Goal: Task Accomplishment & Management: Use online tool/utility

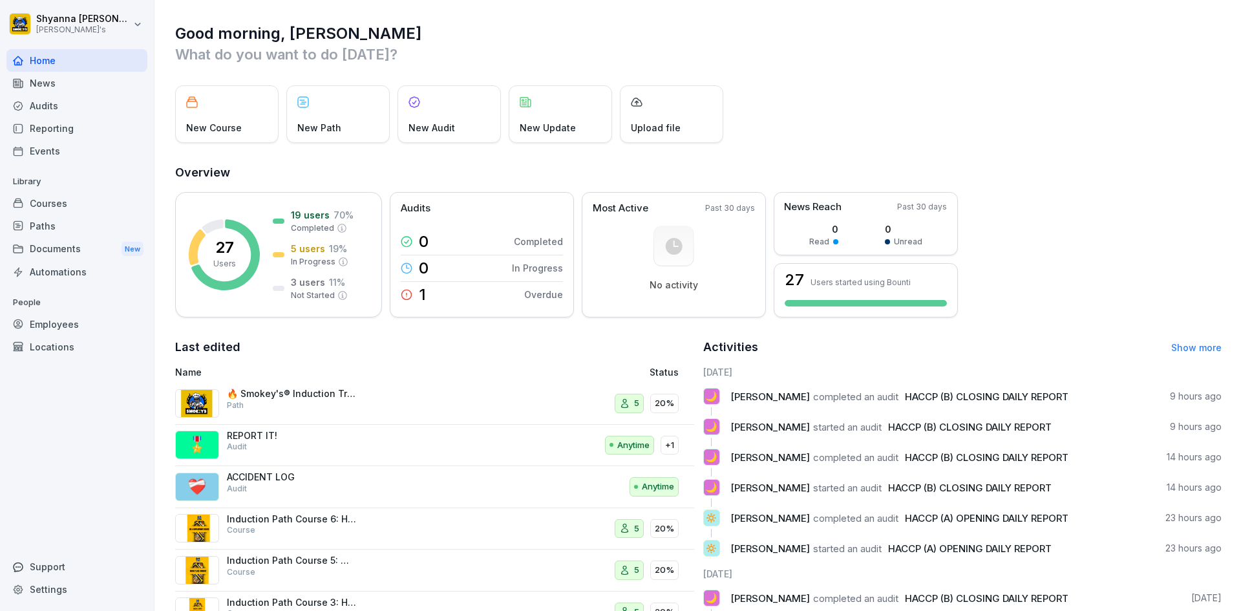
click at [84, 104] on div "Audits" at bounding box center [76, 105] width 141 height 23
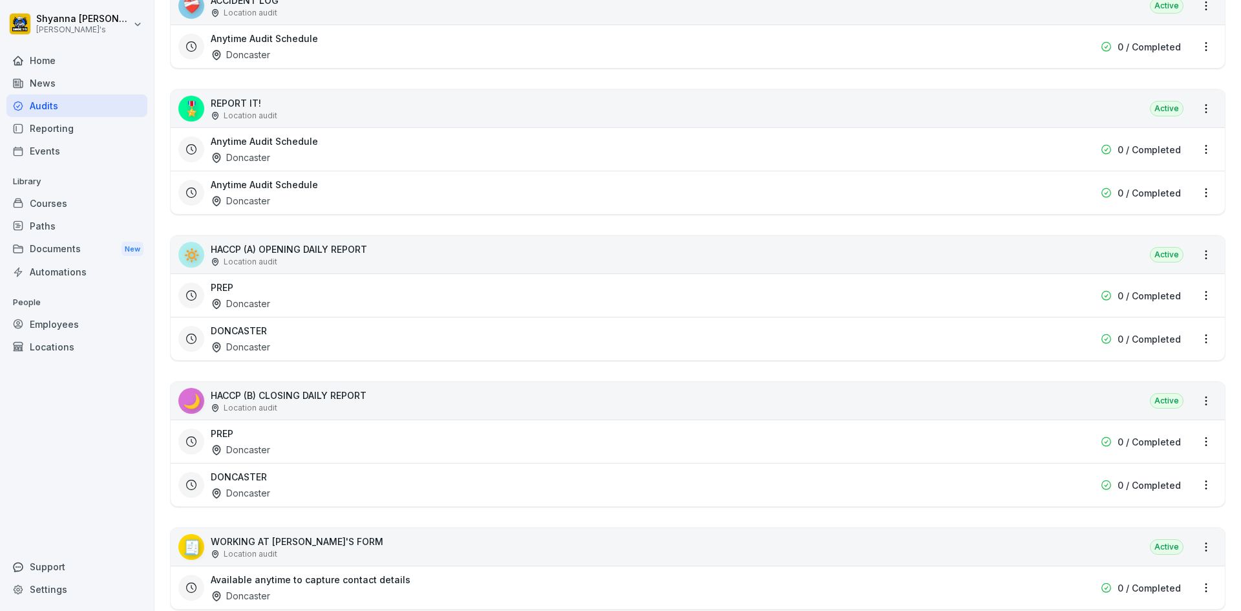
scroll to position [388, 0]
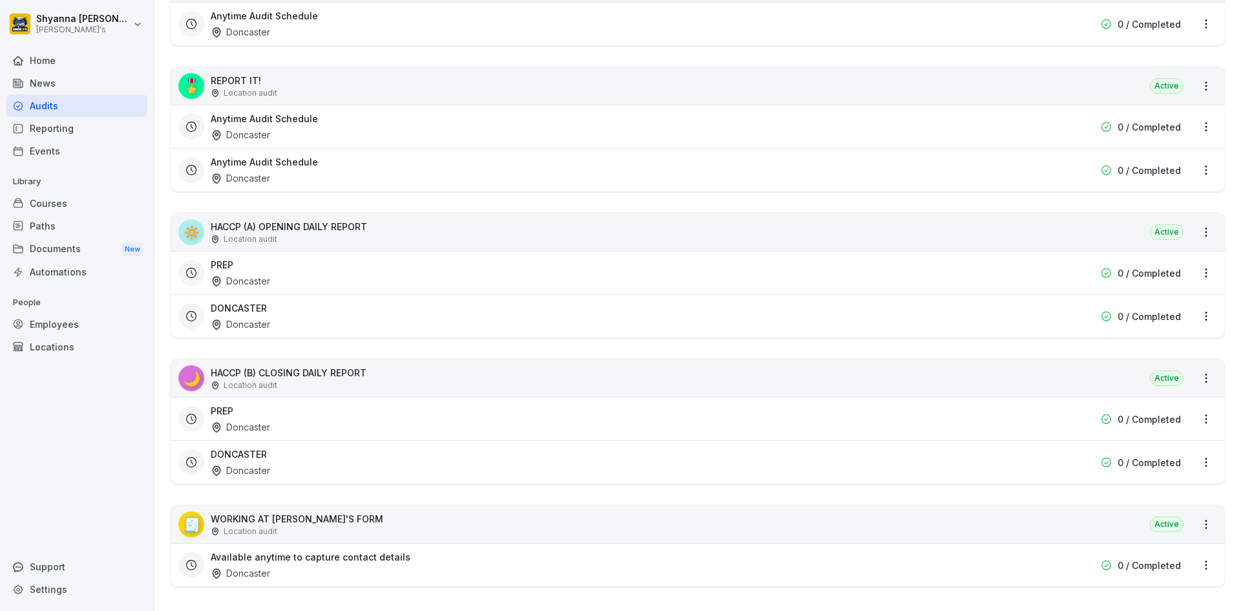
click at [460, 444] on div "DONCASTER Doncaster 0 / Completed" at bounding box center [698, 461] width 1055 height 43
click at [453, 467] on div "DONCASTER Doncaster" at bounding box center [615, 462] width 809 height 30
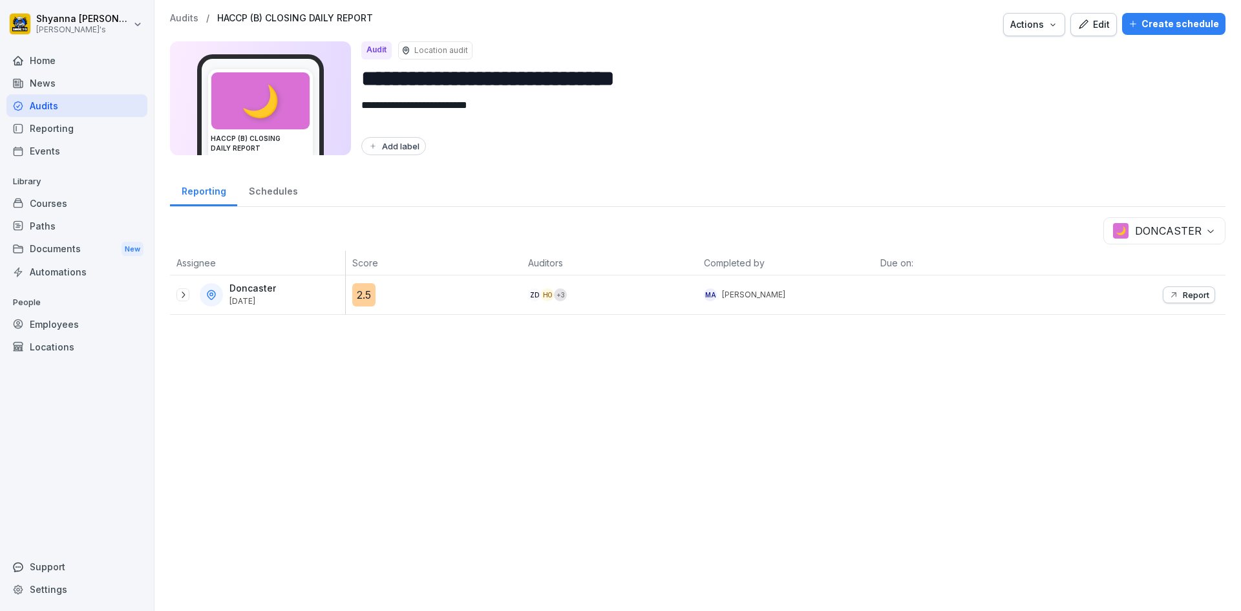
drag, startPoint x: 188, startPoint y: 297, endPoint x: 197, endPoint y: 305, distance: 12.4
click at [189, 299] on div "Doncaster [DATE]" at bounding box center [261, 294] width 169 height 23
click at [182, 298] on icon at bounding box center [183, 295] width 10 height 10
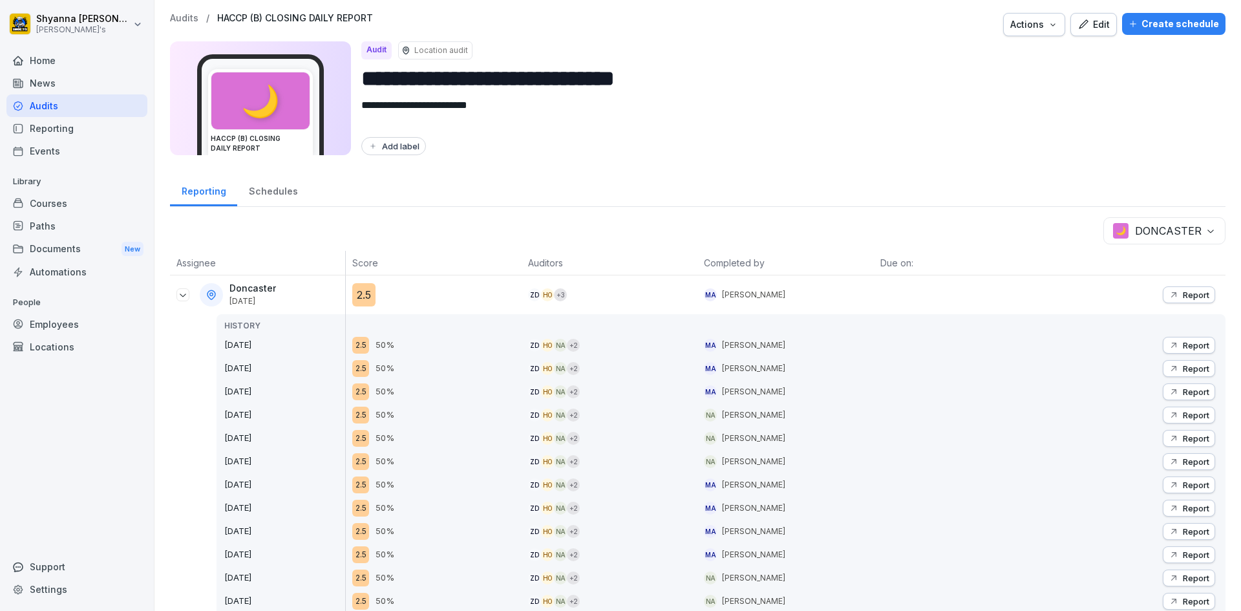
click at [1169, 286] on button "Report" at bounding box center [1189, 294] width 52 height 17
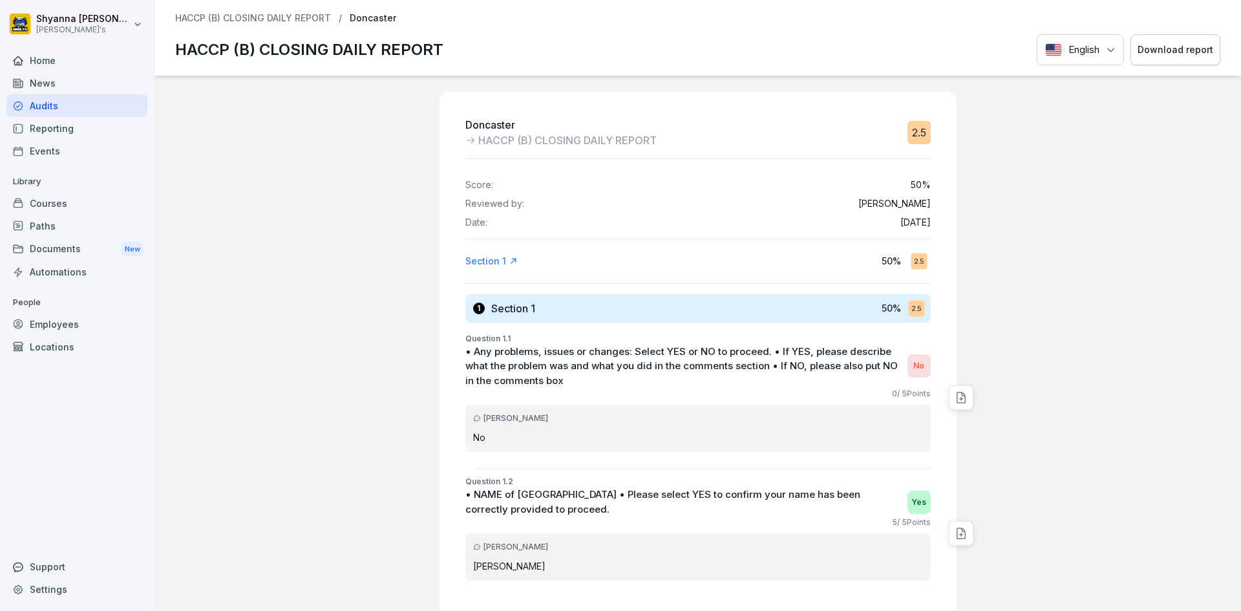
click at [1155, 53] on div "Download report" at bounding box center [1176, 50] width 76 height 14
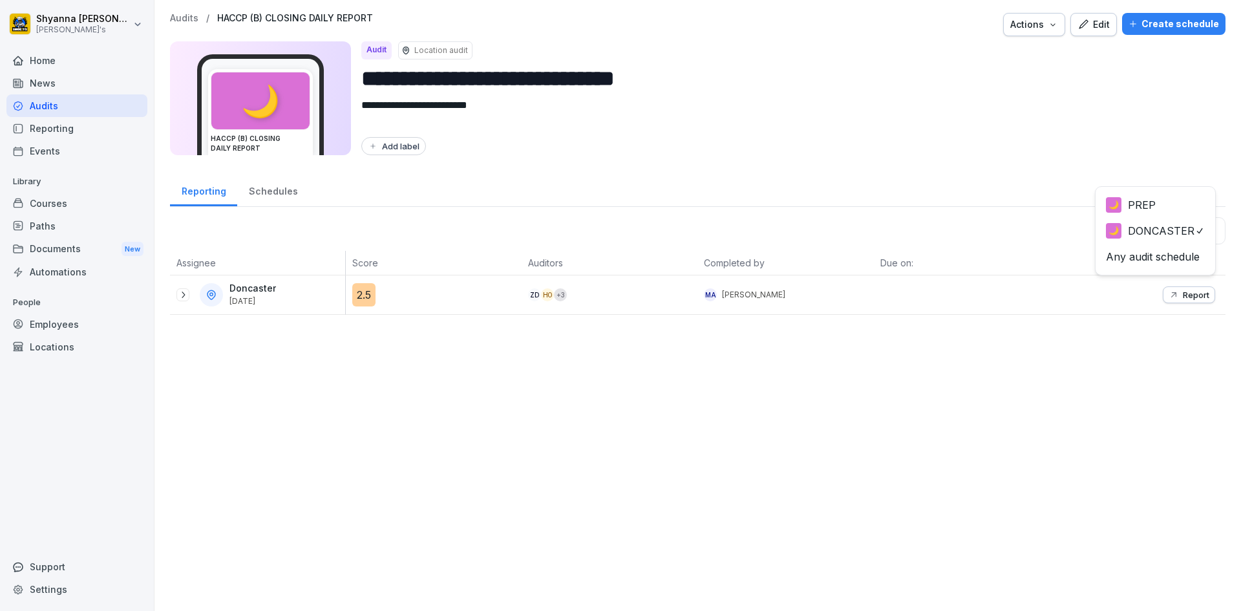
click at [1183, 229] on body "**********" at bounding box center [620, 305] width 1241 height 611
click at [1172, 290] on div "Report" at bounding box center [1189, 295] width 41 height 10
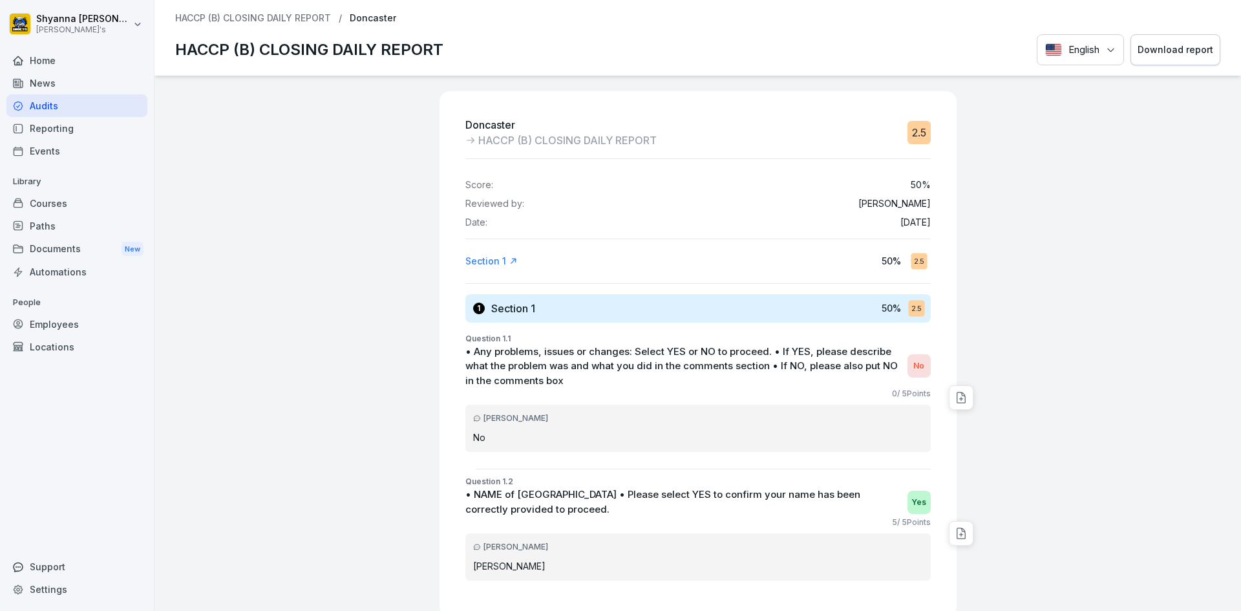
click at [1138, 47] on div "Download report" at bounding box center [1176, 50] width 76 height 14
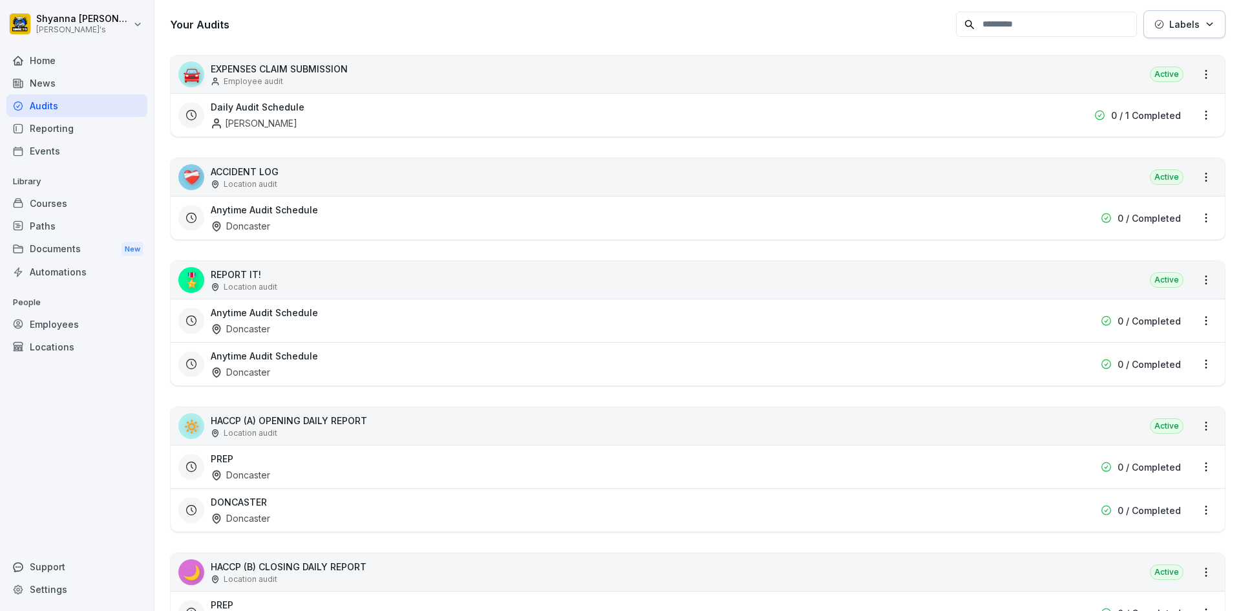
scroll to position [323, 0]
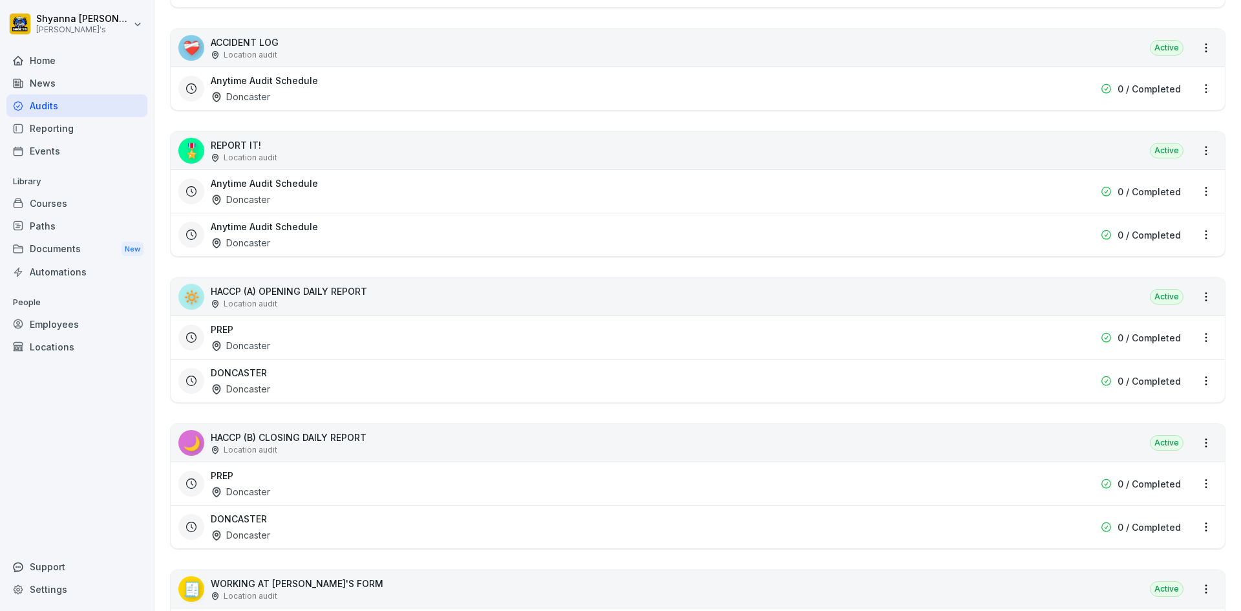
click at [299, 377] on div "DONCASTER Doncaster" at bounding box center [615, 381] width 809 height 30
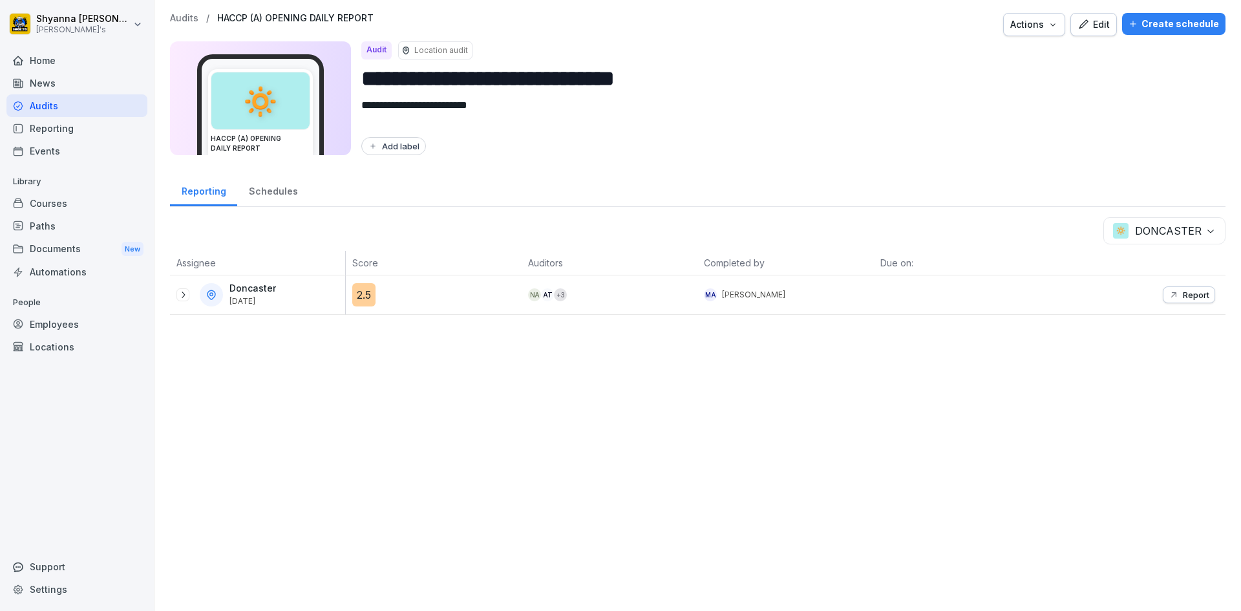
click at [186, 301] on div "Doncaster [DATE]" at bounding box center [261, 294] width 169 height 23
click at [179, 290] on icon at bounding box center [183, 295] width 10 height 10
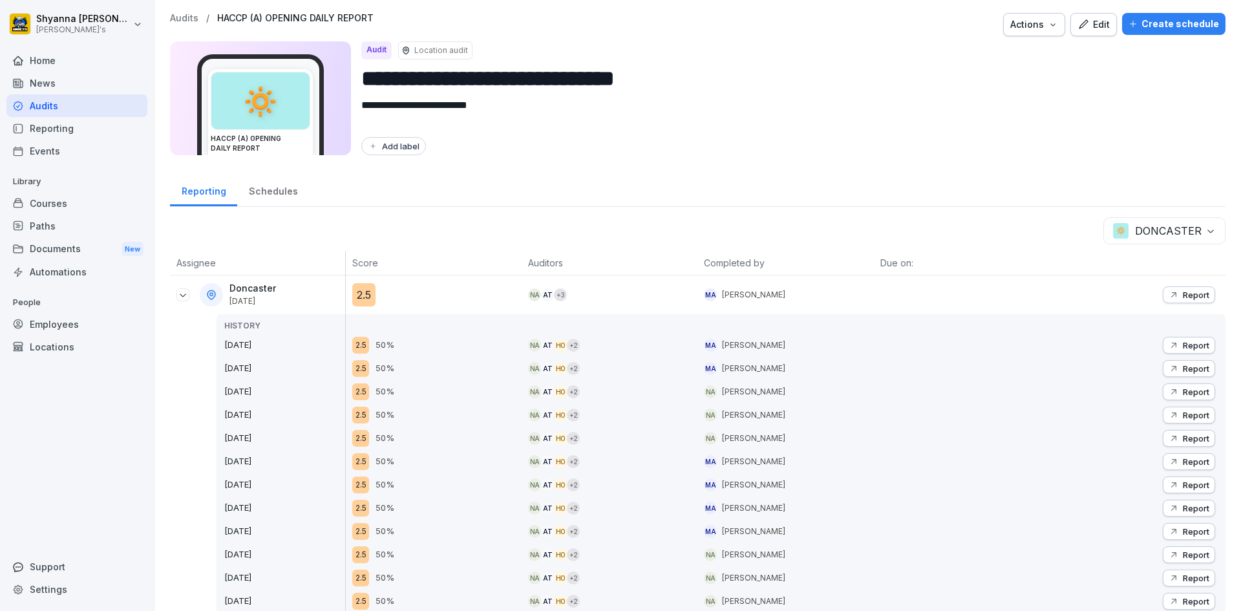
click at [1132, 231] on body "**********" at bounding box center [620, 305] width 1241 height 611
click at [1183, 297] on p "Report" at bounding box center [1196, 295] width 27 height 10
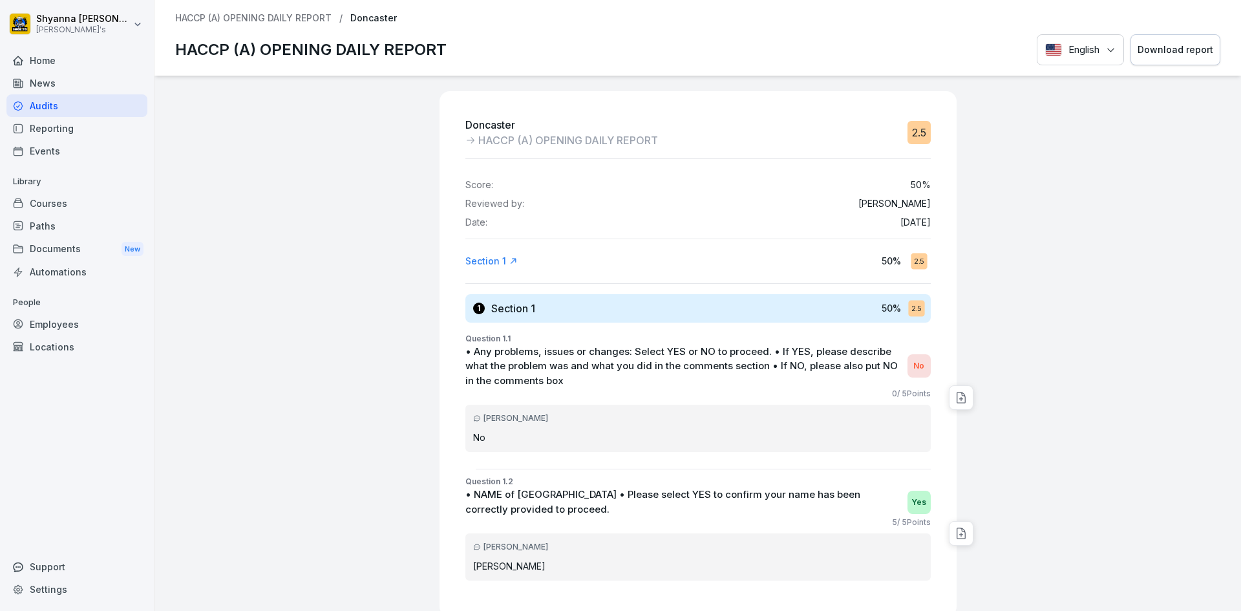
click at [1146, 54] on div "Download report" at bounding box center [1176, 50] width 76 height 14
